Goal: Find specific page/section: Find specific page/section

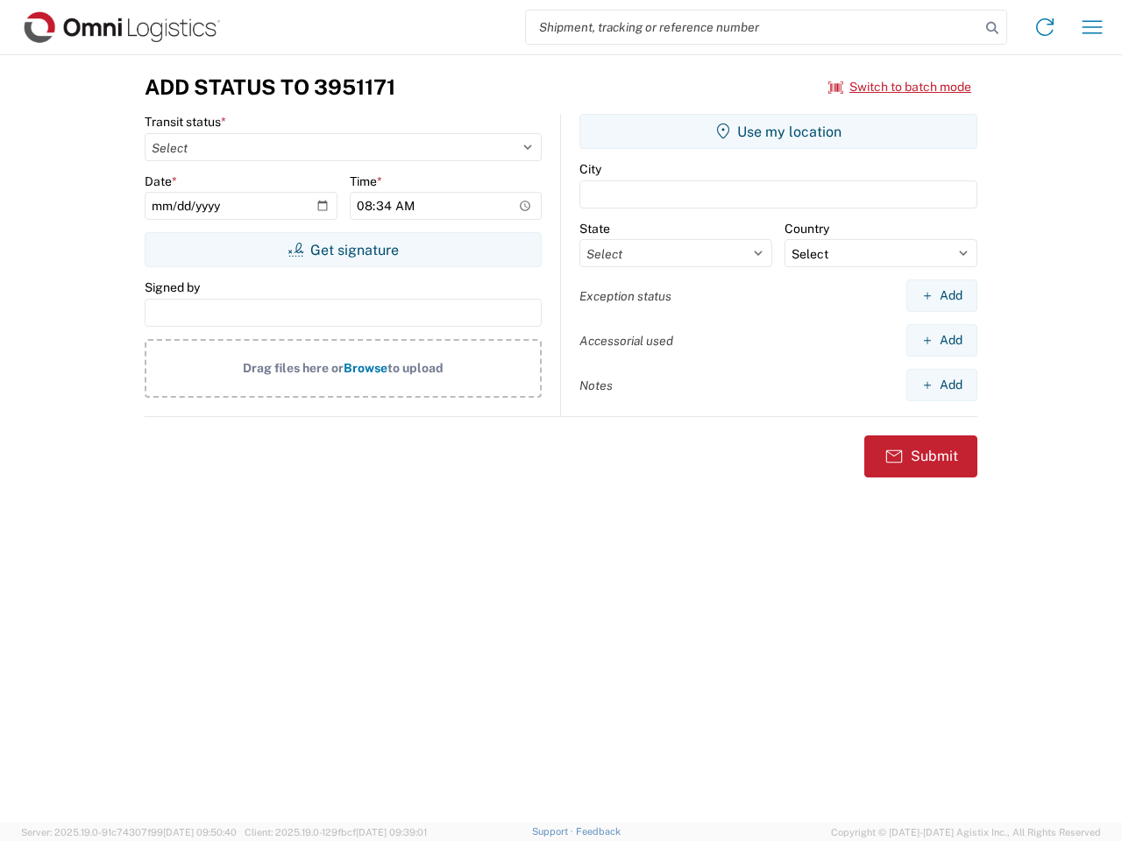
click at [753, 27] on input "search" at bounding box center [753, 27] width 454 height 33
click at [992, 28] on icon at bounding box center [992, 28] width 25 height 25
click at [1044, 27] on icon at bounding box center [1044, 27] width 28 height 28
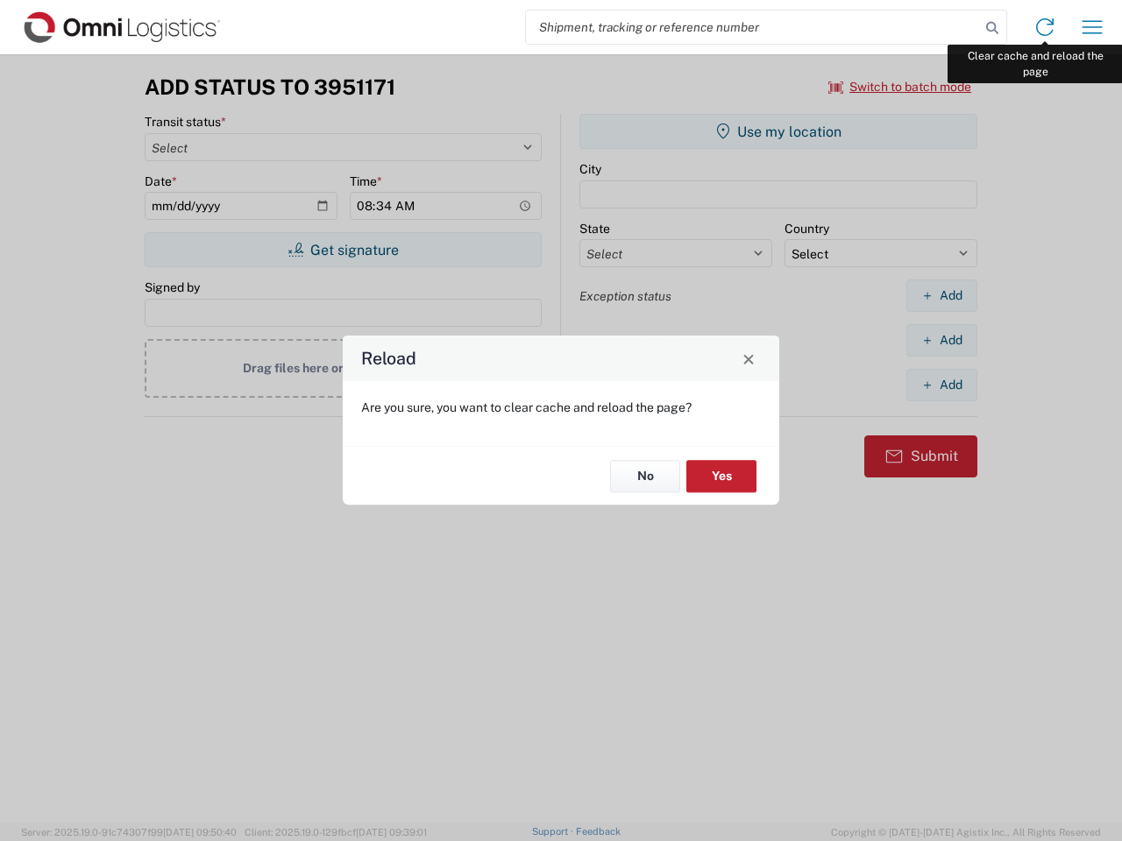
click at [1092, 27] on div "Reload Are you sure, you want to clear cache and reload the page? No Yes" at bounding box center [561, 420] width 1122 height 841
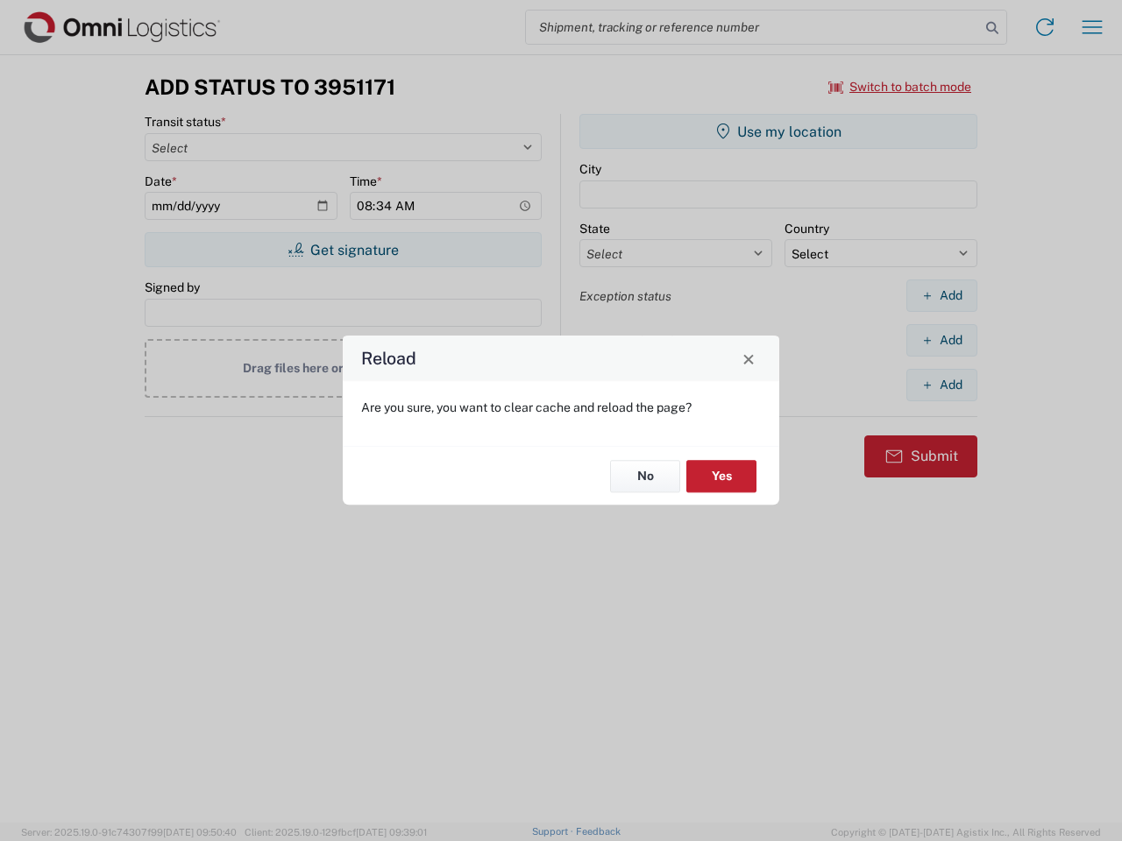
click at [900, 87] on div "Reload Are you sure, you want to clear cache and reload the page? No Yes" at bounding box center [561, 420] width 1122 height 841
click at [343, 250] on div "Reload Are you sure, you want to clear cache and reload the page? No Yes" at bounding box center [561, 420] width 1122 height 841
click at [778, 131] on div "Reload Are you sure, you want to clear cache and reload the page? No Yes" at bounding box center [561, 420] width 1122 height 841
click at [941, 295] on div "Reload Are you sure, you want to clear cache and reload the page? No Yes" at bounding box center [561, 420] width 1122 height 841
click at [941, 340] on div "Reload Are you sure, you want to clear cache and reload the page? No Yes" at bounding box center [561, 420] width 1122 height 841
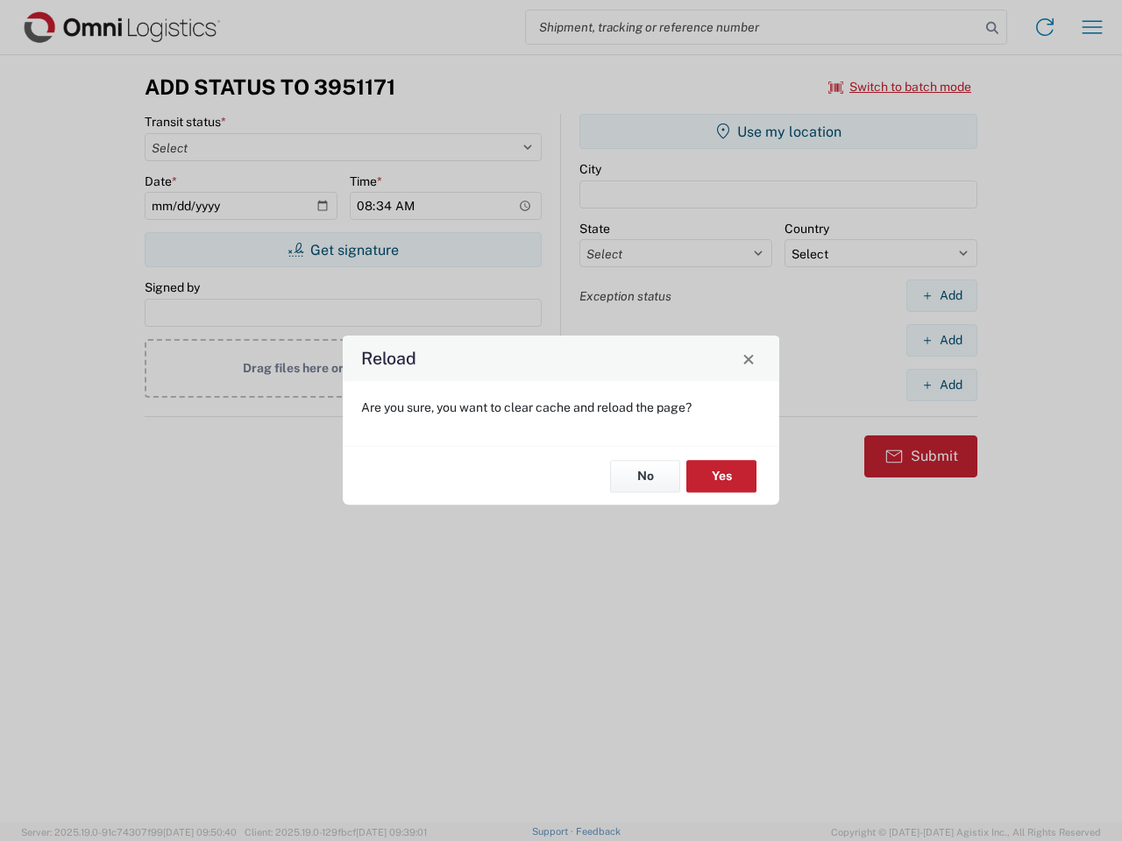
click at [941, 385] on div "Reload Are you sure, you want to clear cache and reload the page? No Yes" at bounding box center [561, 420] width 1122 height 841
